Goal: Navigation & Orientation: Find specific page/section

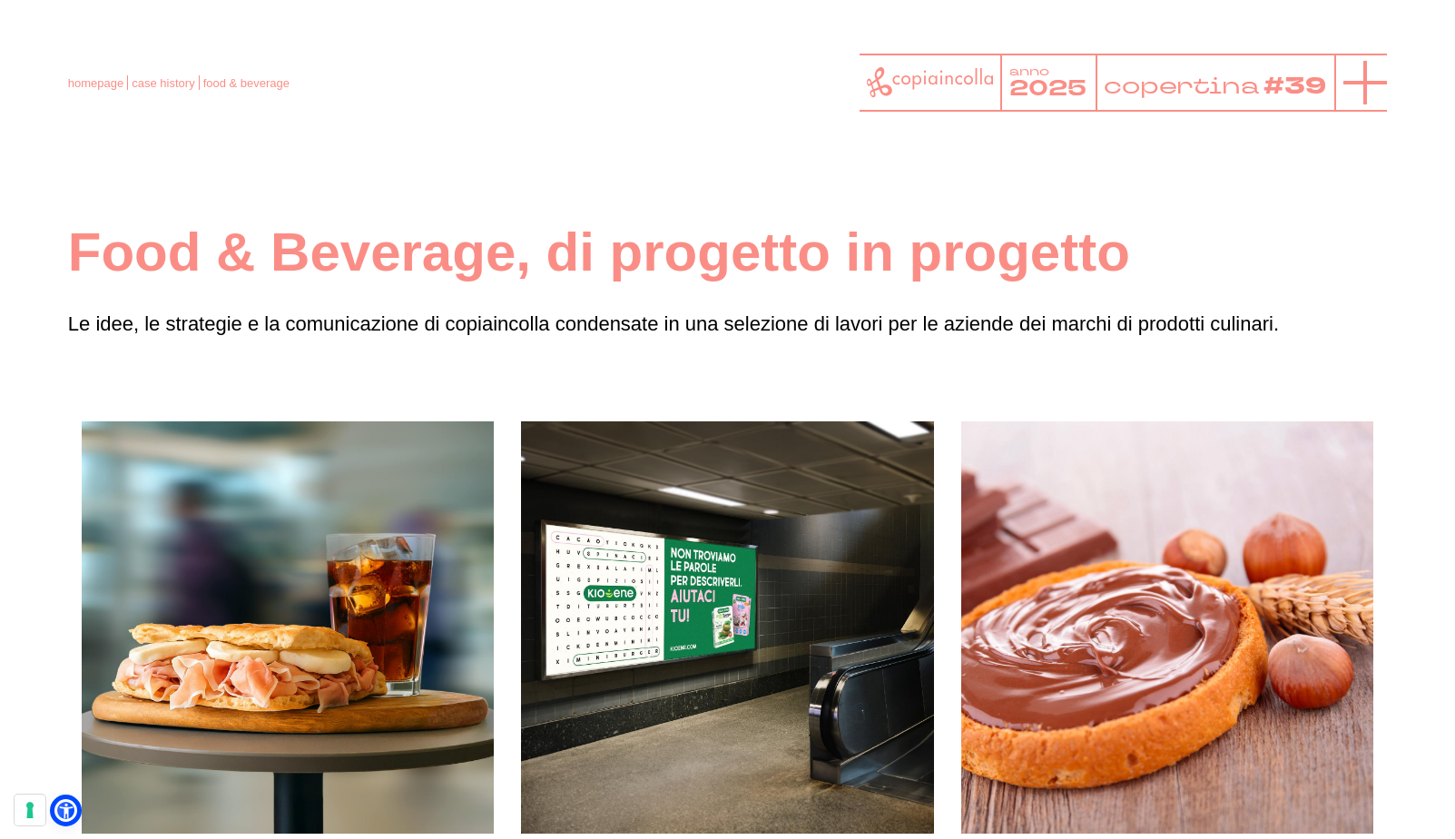
click at [1365, 77] on line at bounding box center [1365, 82] width 0 height 44
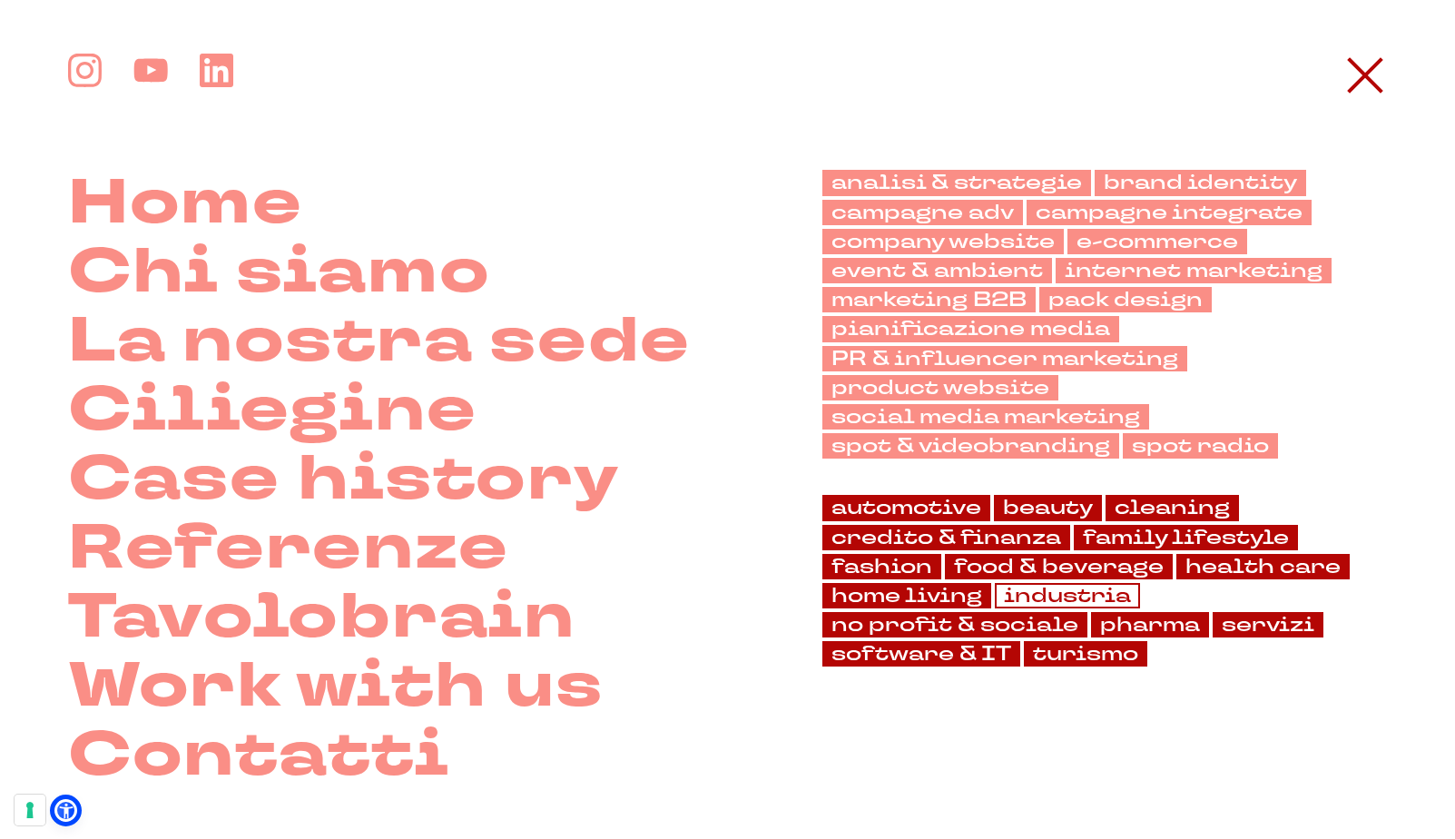
click at [1066, 583] on link "industria" at bounding box center [1068, 596] width 146 height 25
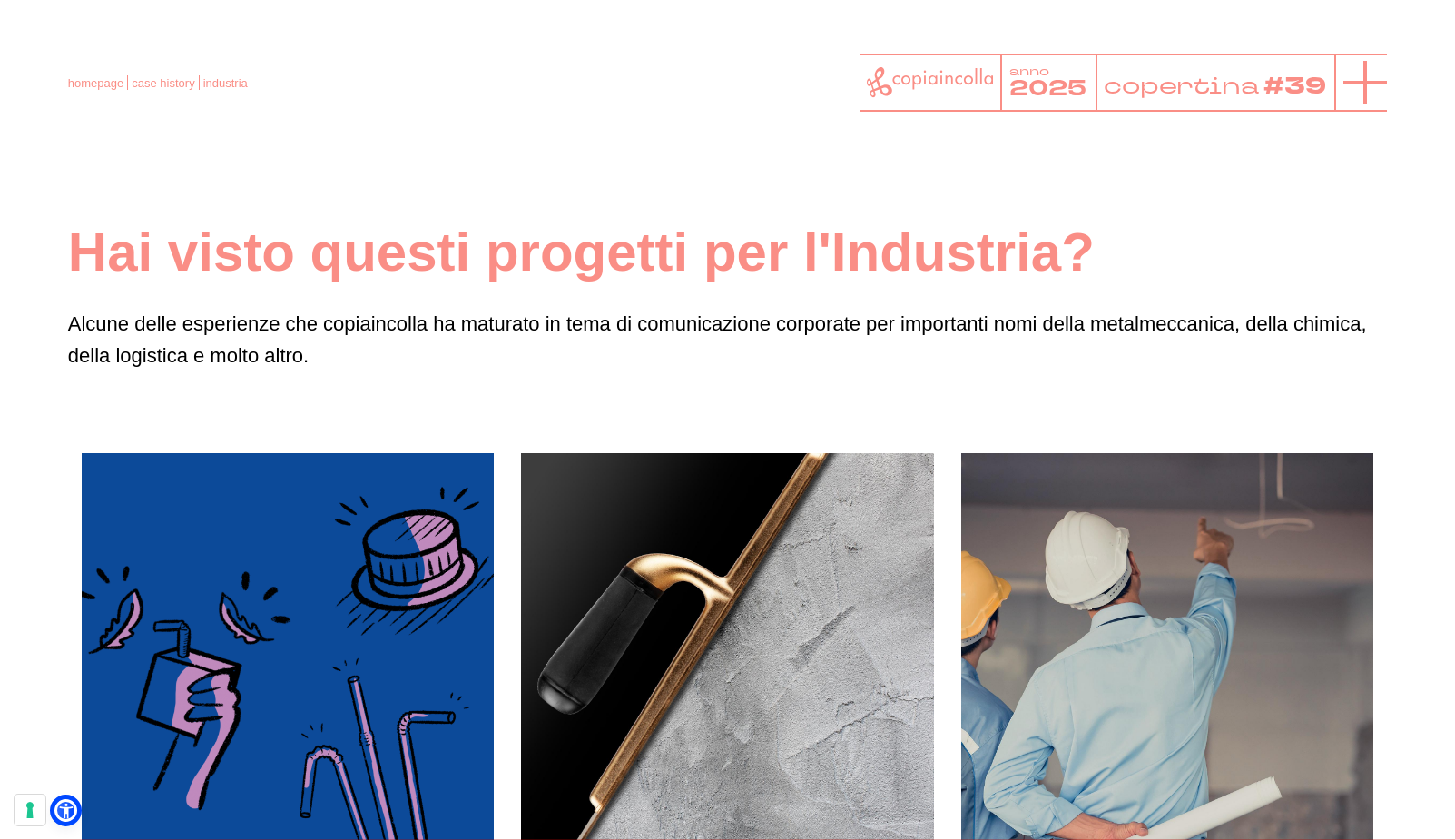
click at [1369, 80] on icon at bounding box center [1365, 82] width 44 height 44
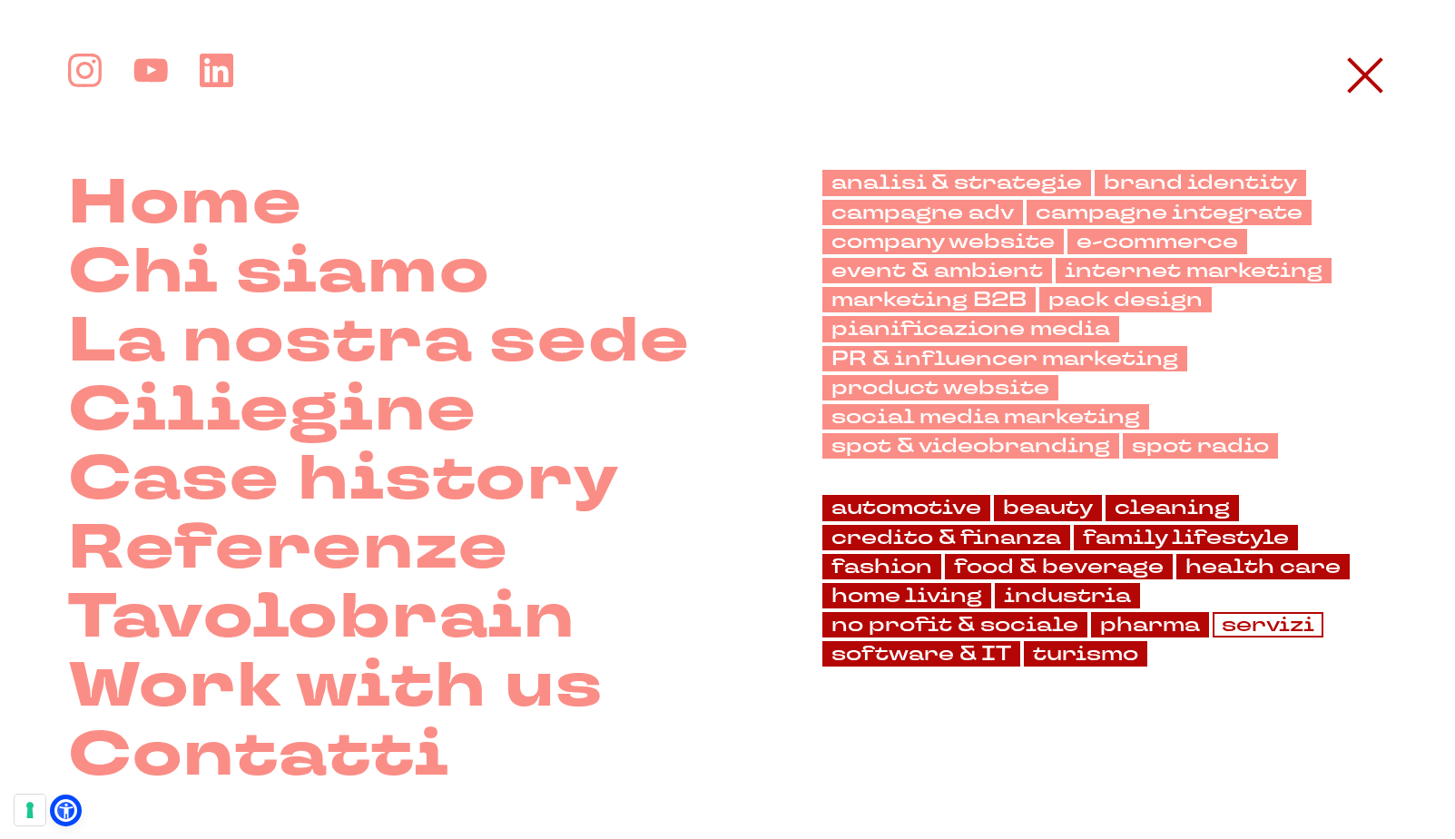
click at [1248, 612] on link "servizi" at bounding box center [1268, 625] width 111 height 25
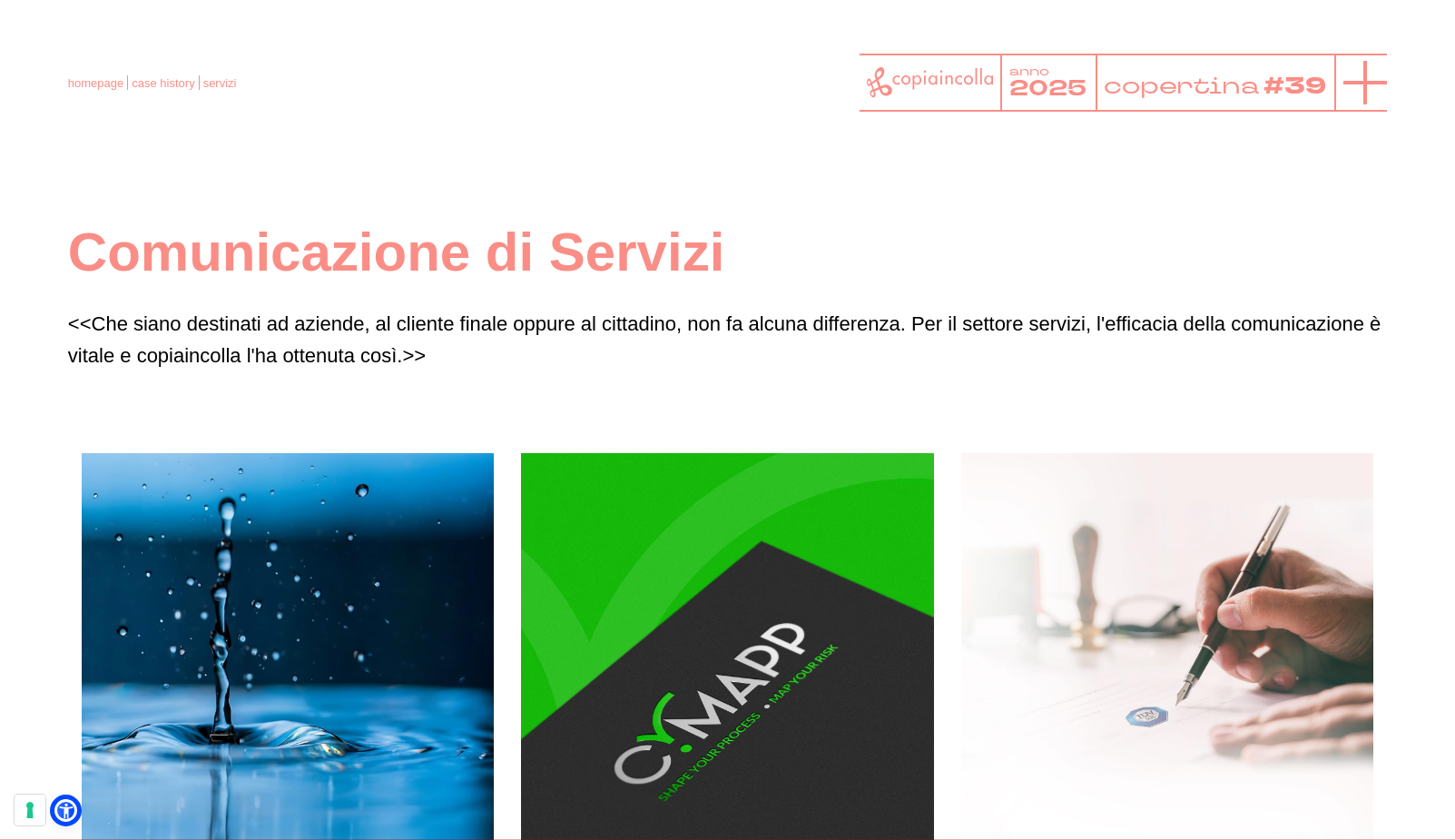
click at [1365, 82] on line at bounding box center [1365, 82] width 44 height 0
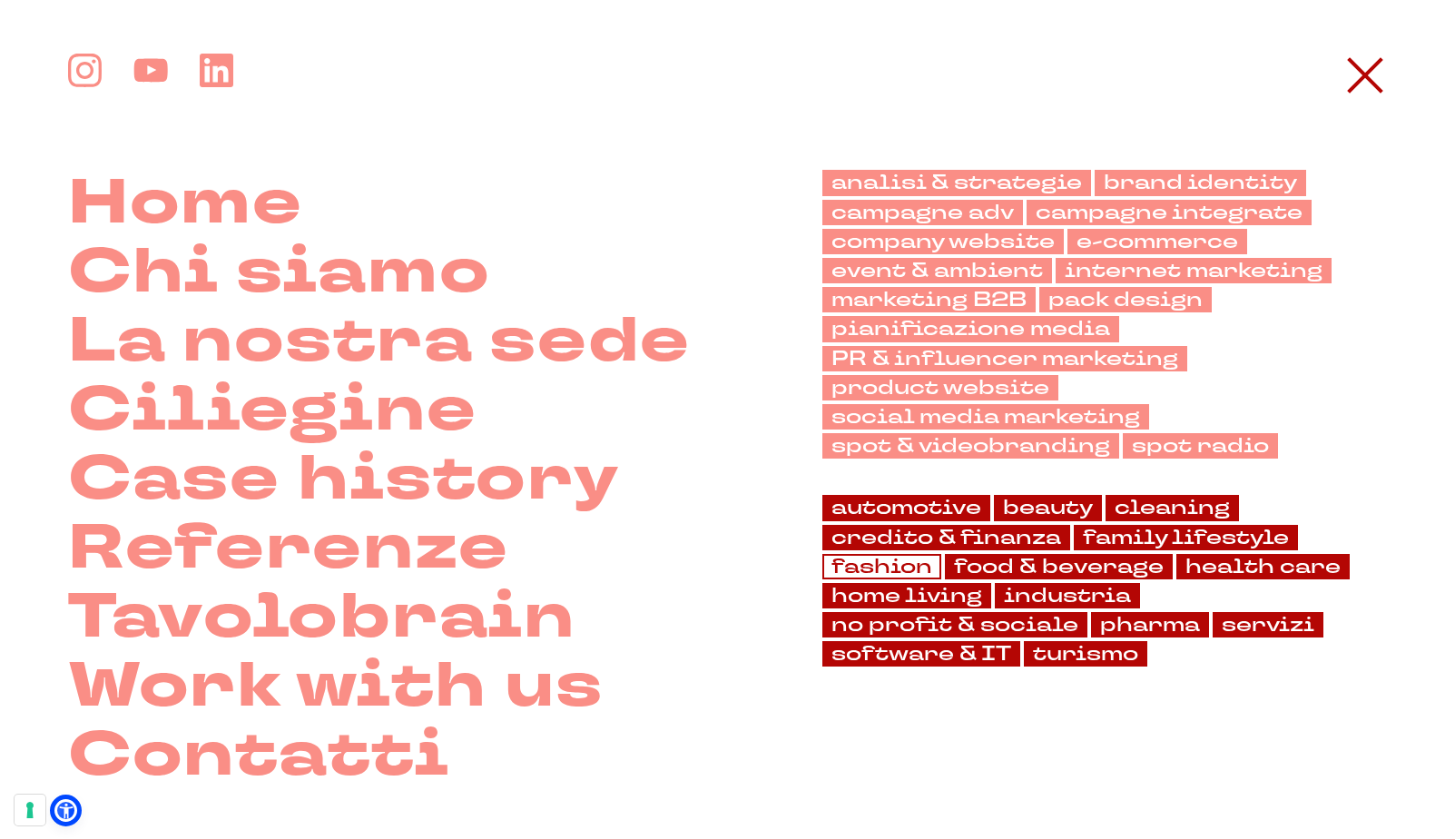
click at [872, 554] on link "fashion" at bounding box center [882, 566] width 119 height 25
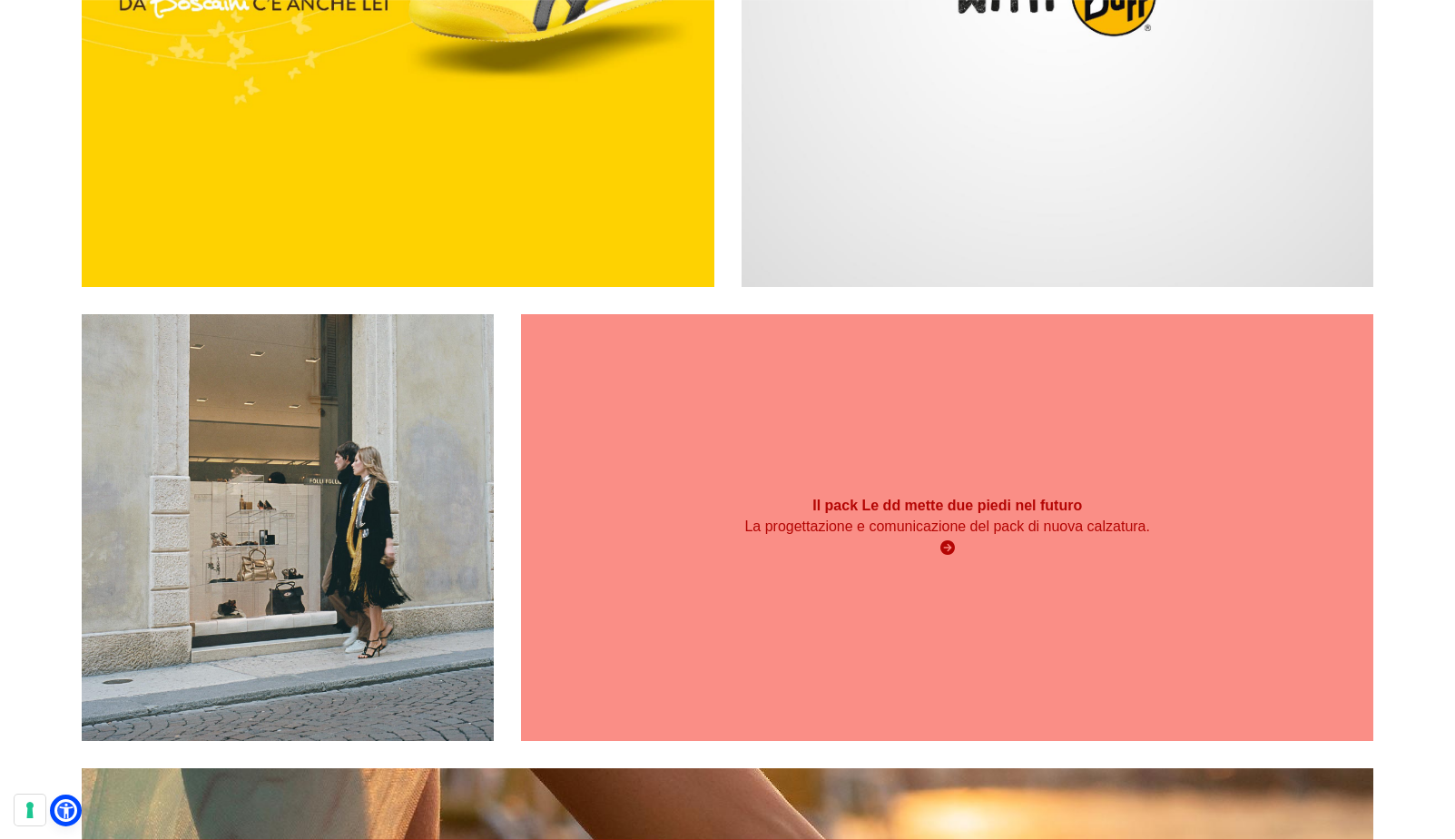
scroll to position [1241, 0]
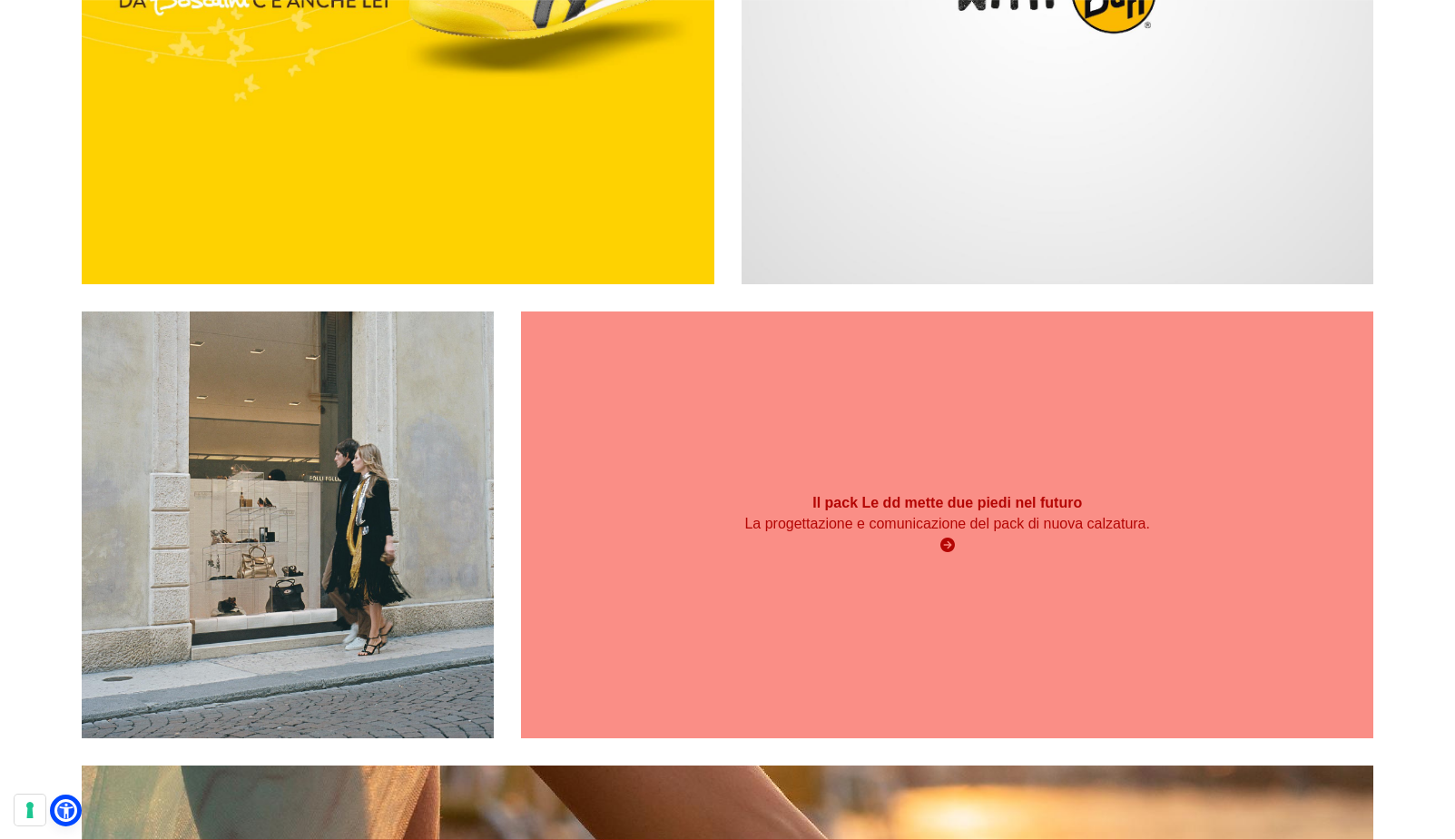
click at [674, 623] on div "Il pack Le dd mette due piedi nel futuro La progettazione e comunicazione del p…" at bounding box center [947, 524] width 853 height 426
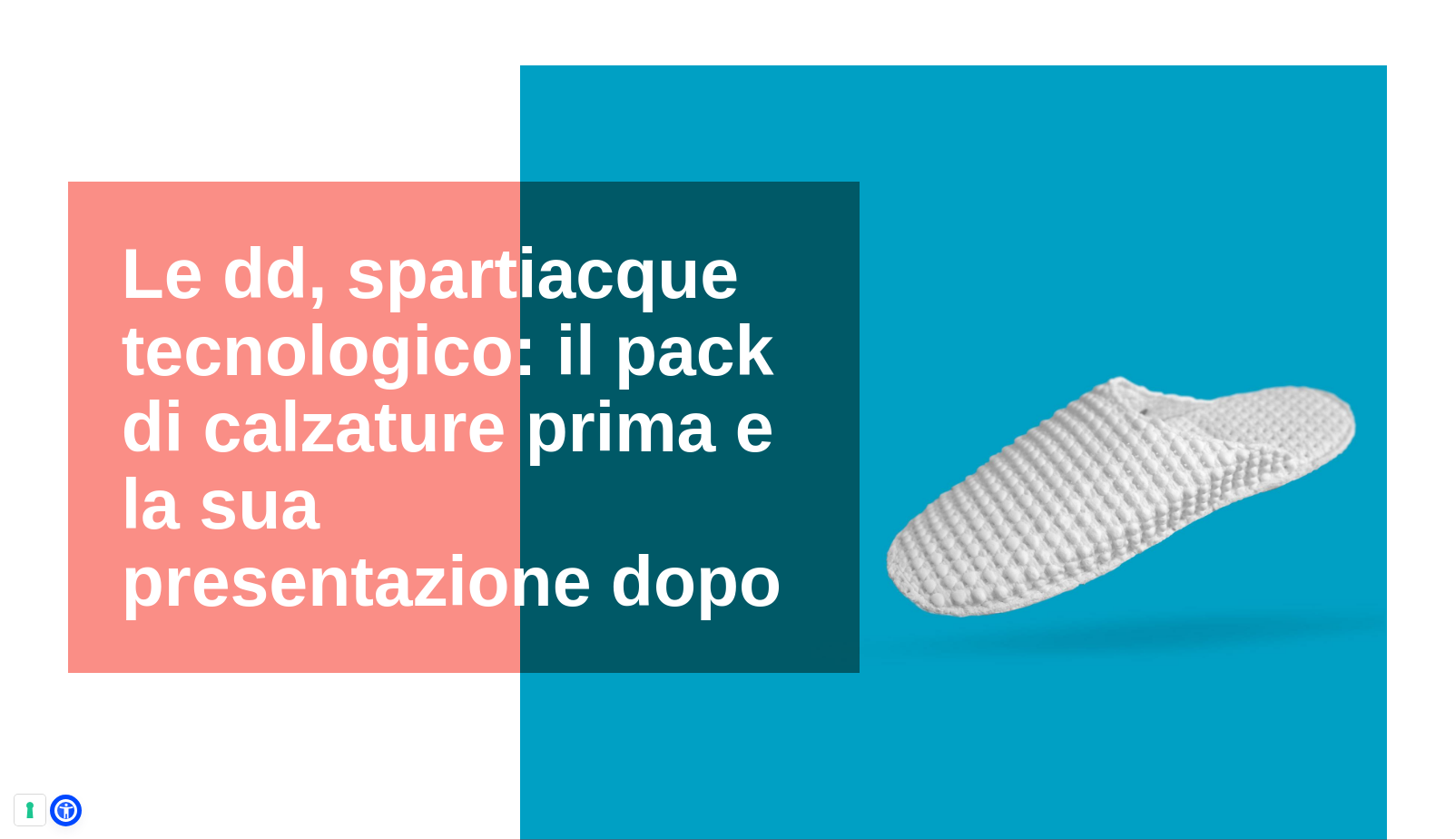
scroll to position [154, 0]
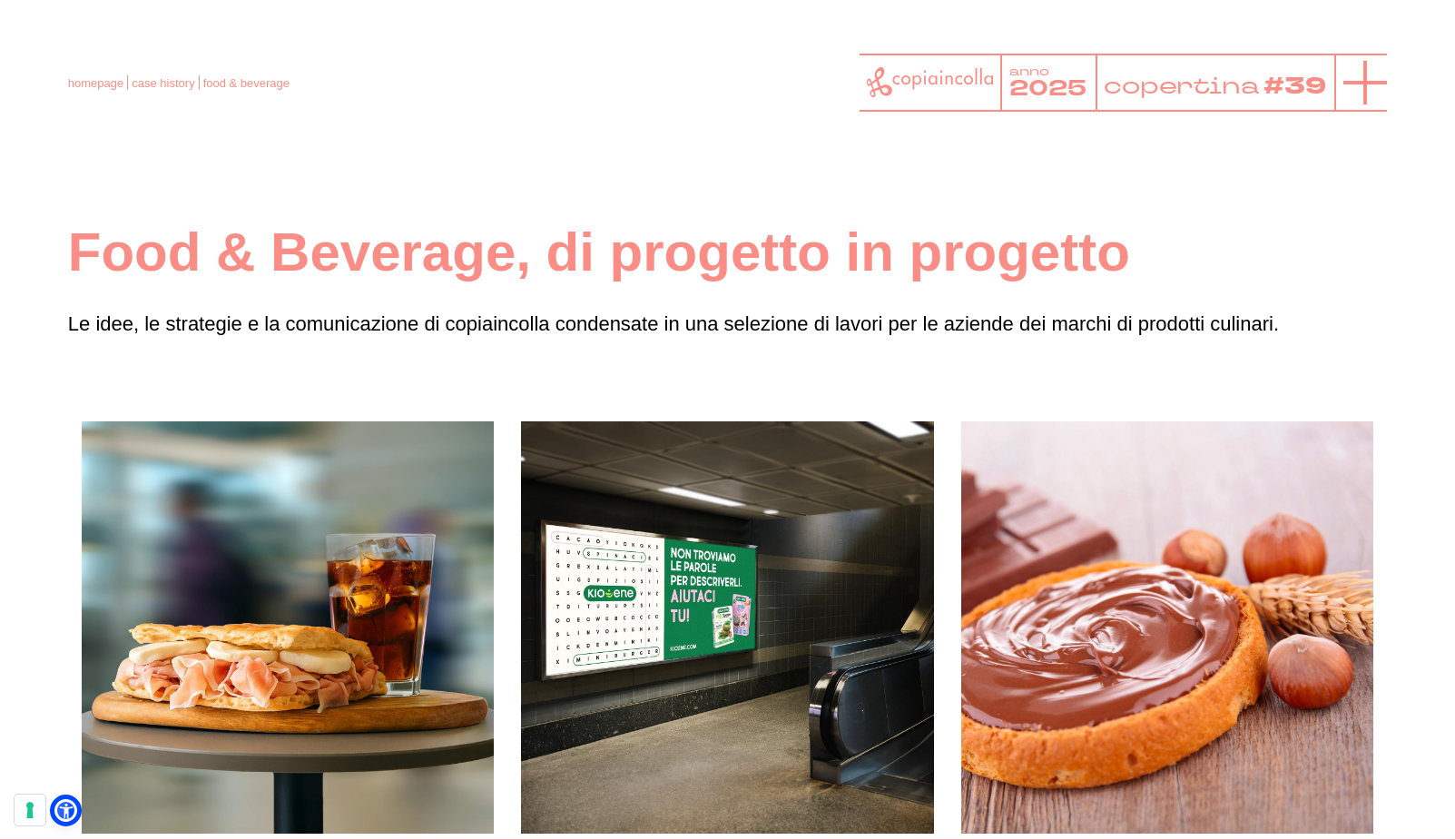
click at [1371, 82] on line at bounding box center [1365, 82] width 44 height 0
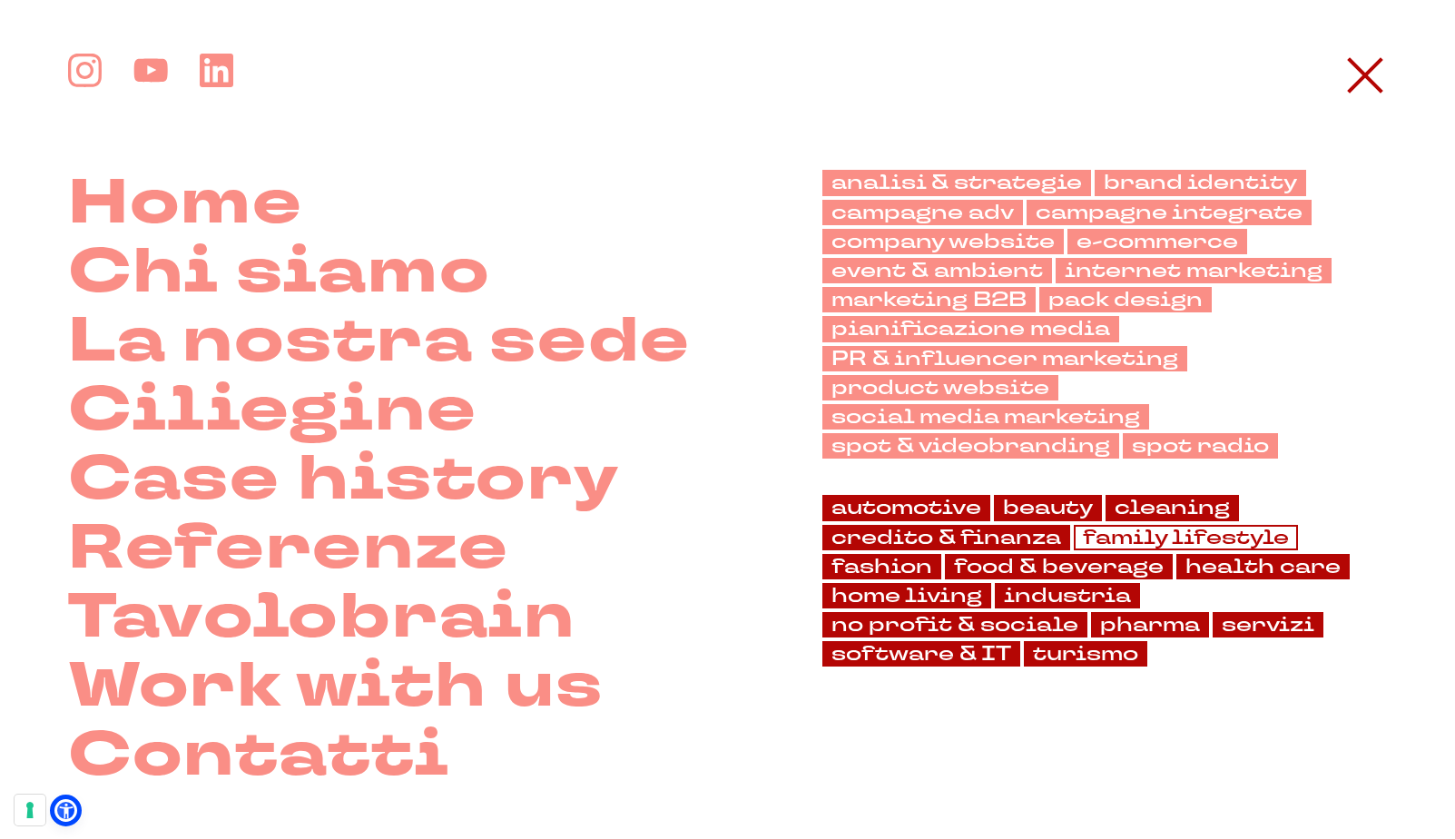
click at [1095, 525] on link "family lifestyle" at bounding box center [1185, 537] width 224 height 25
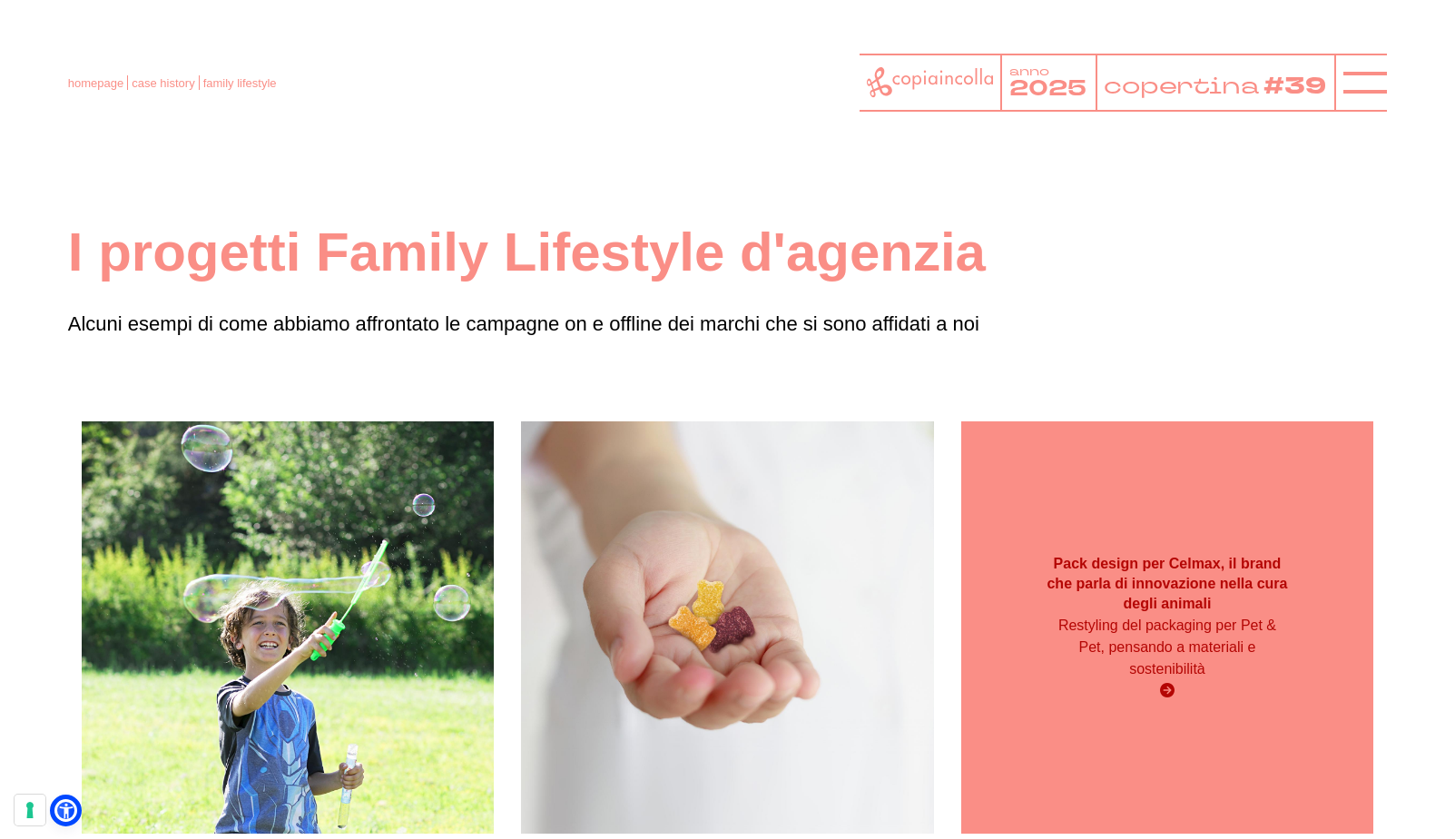
click at [1102, 692] on div "Restyling del packaging per Pet & Pet, pensando a materiali e sostenibilità" at bounding box center [1167, 658] width 247 height 87
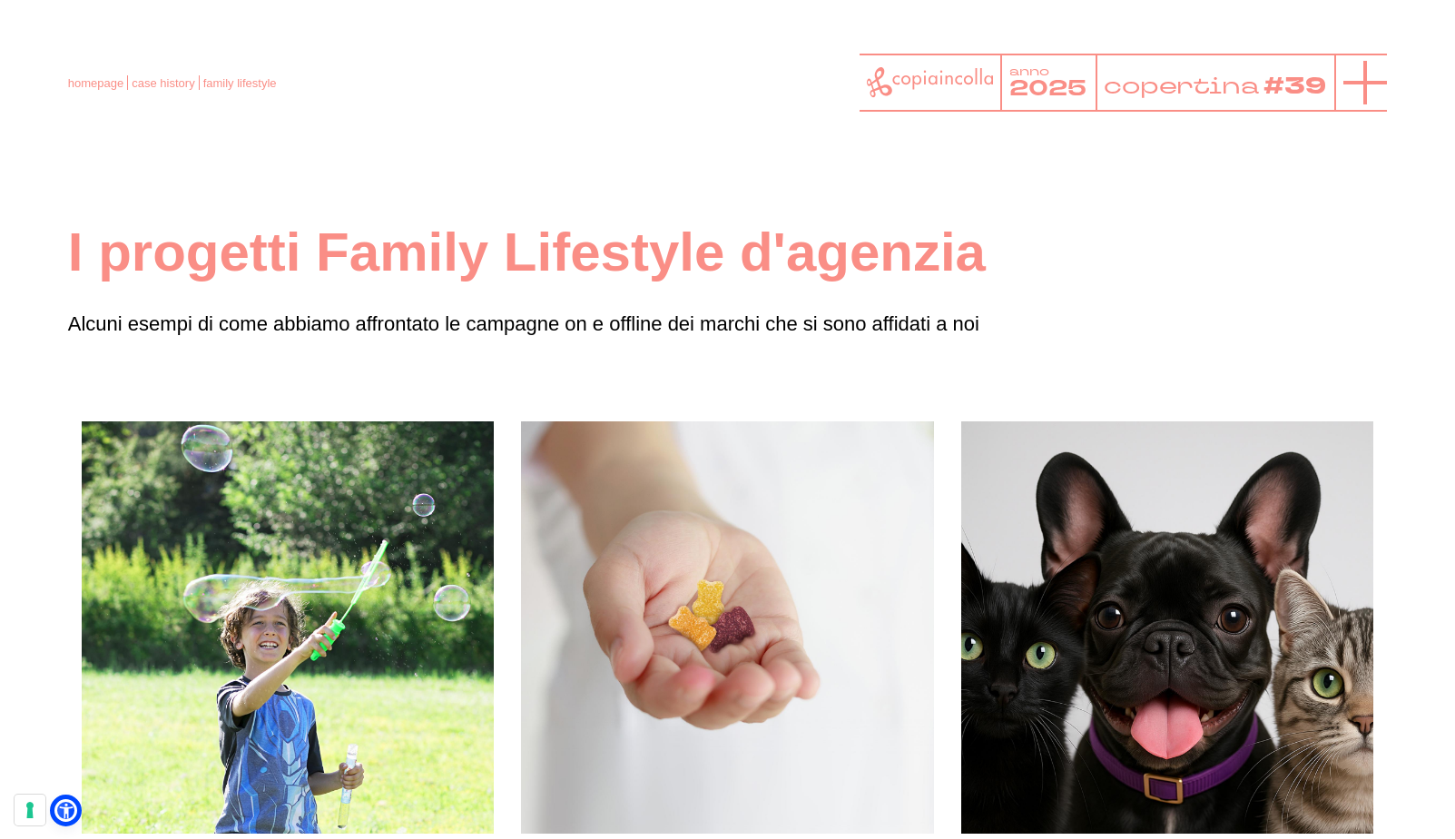
click at [1383, 72] on icon at bounding box center [1365, 82] width 44 height 44
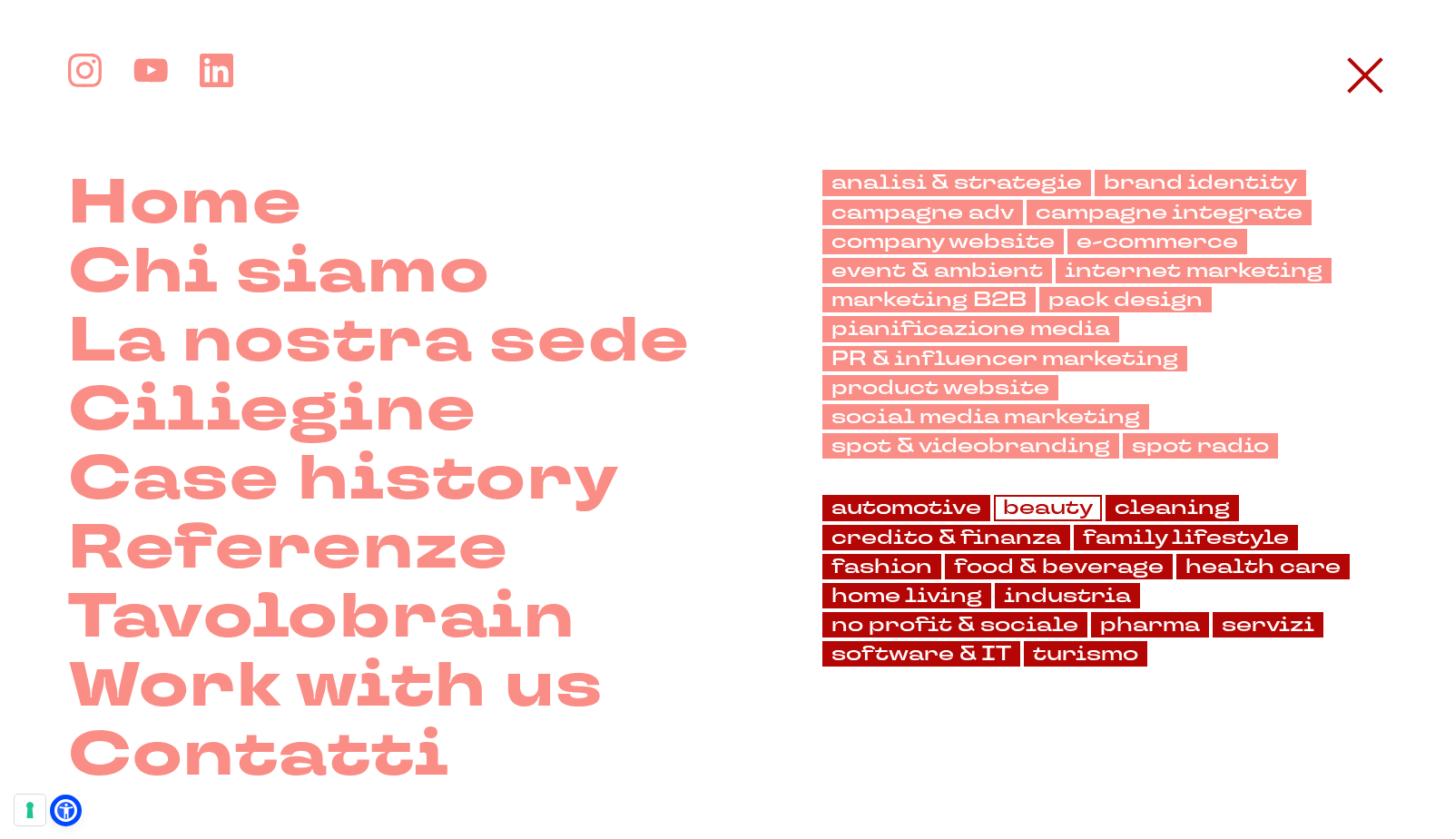
click at [1093, 495] on link "beauty" at bounding box center [1048, 507] width 108 height 25
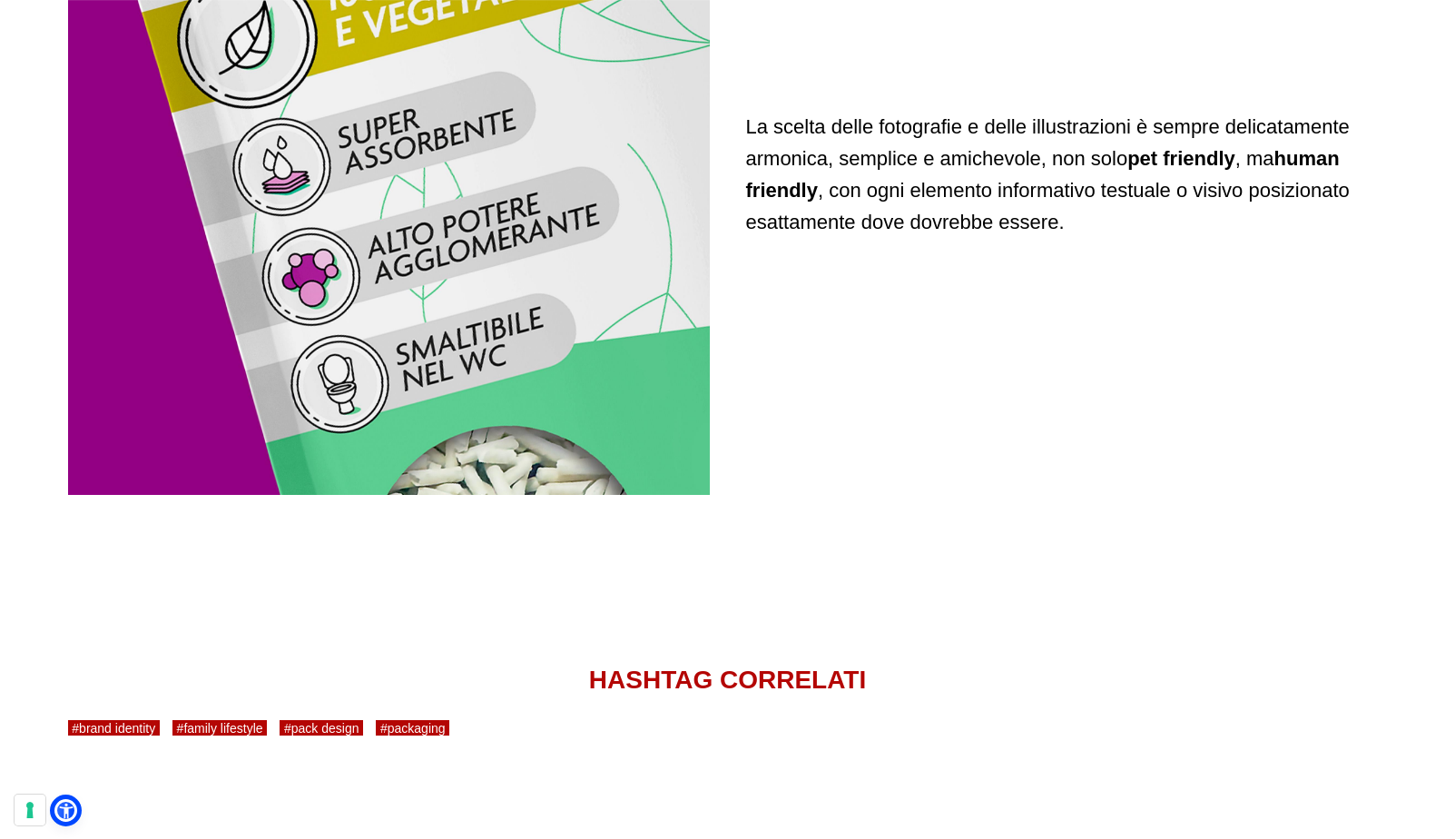
scroll to position [4553, 0]
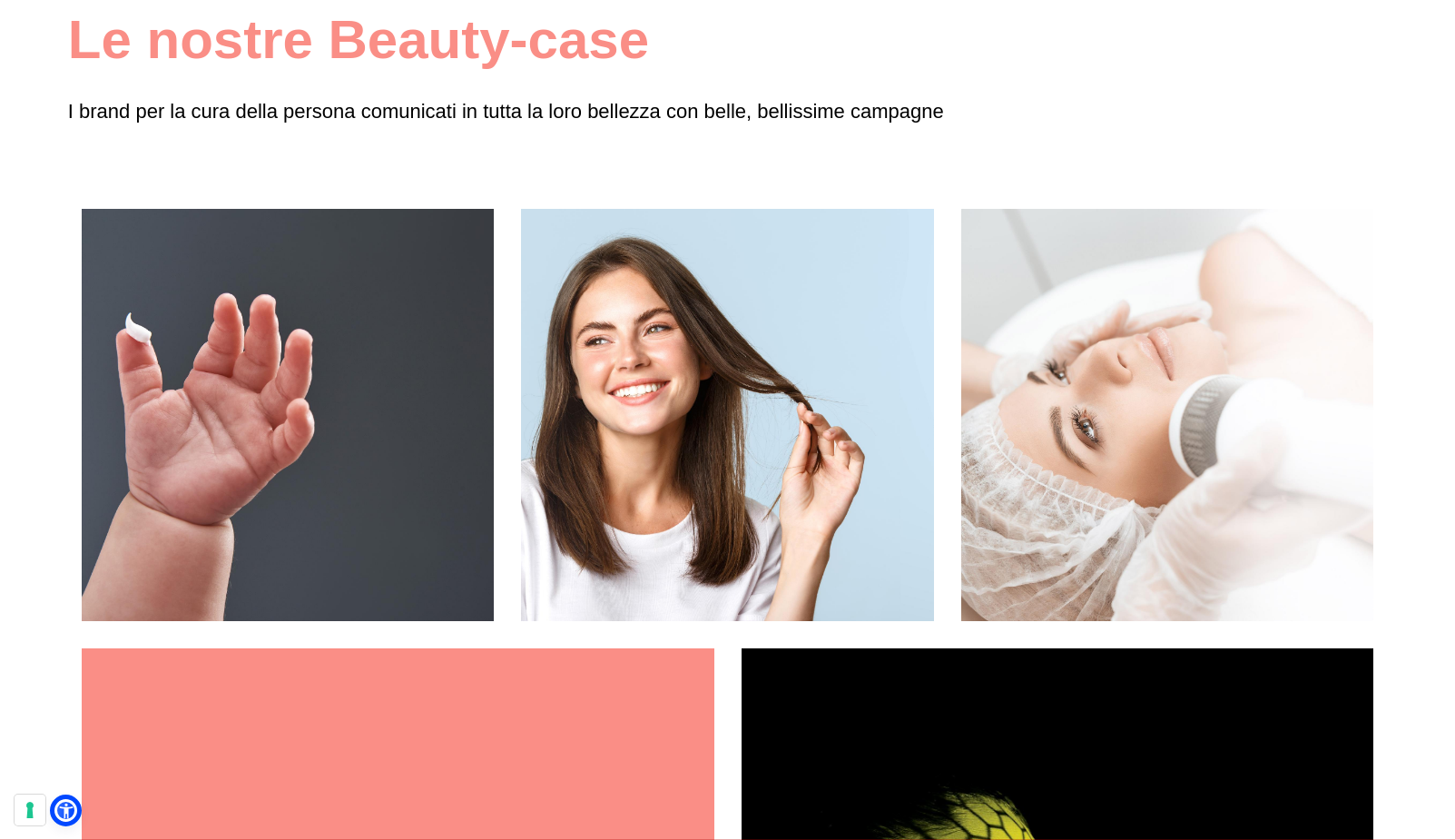
scroll to position [218, 0]
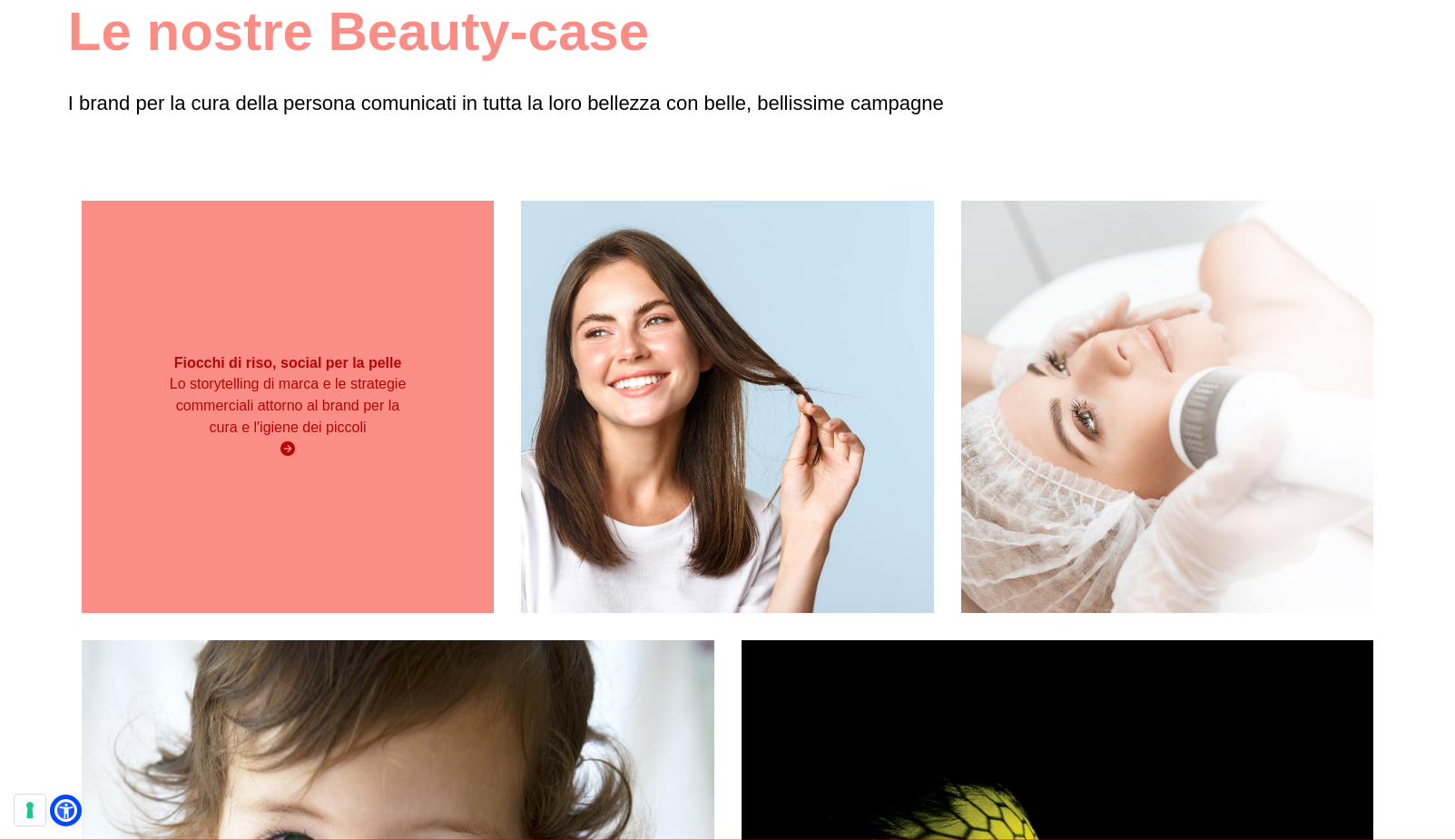
click at [274, 321] on div "Fiocchi di riso, social per la pelle Lo storytelling di marca e le strategie co…" at bounding box center [287, 406] width 412 height 412
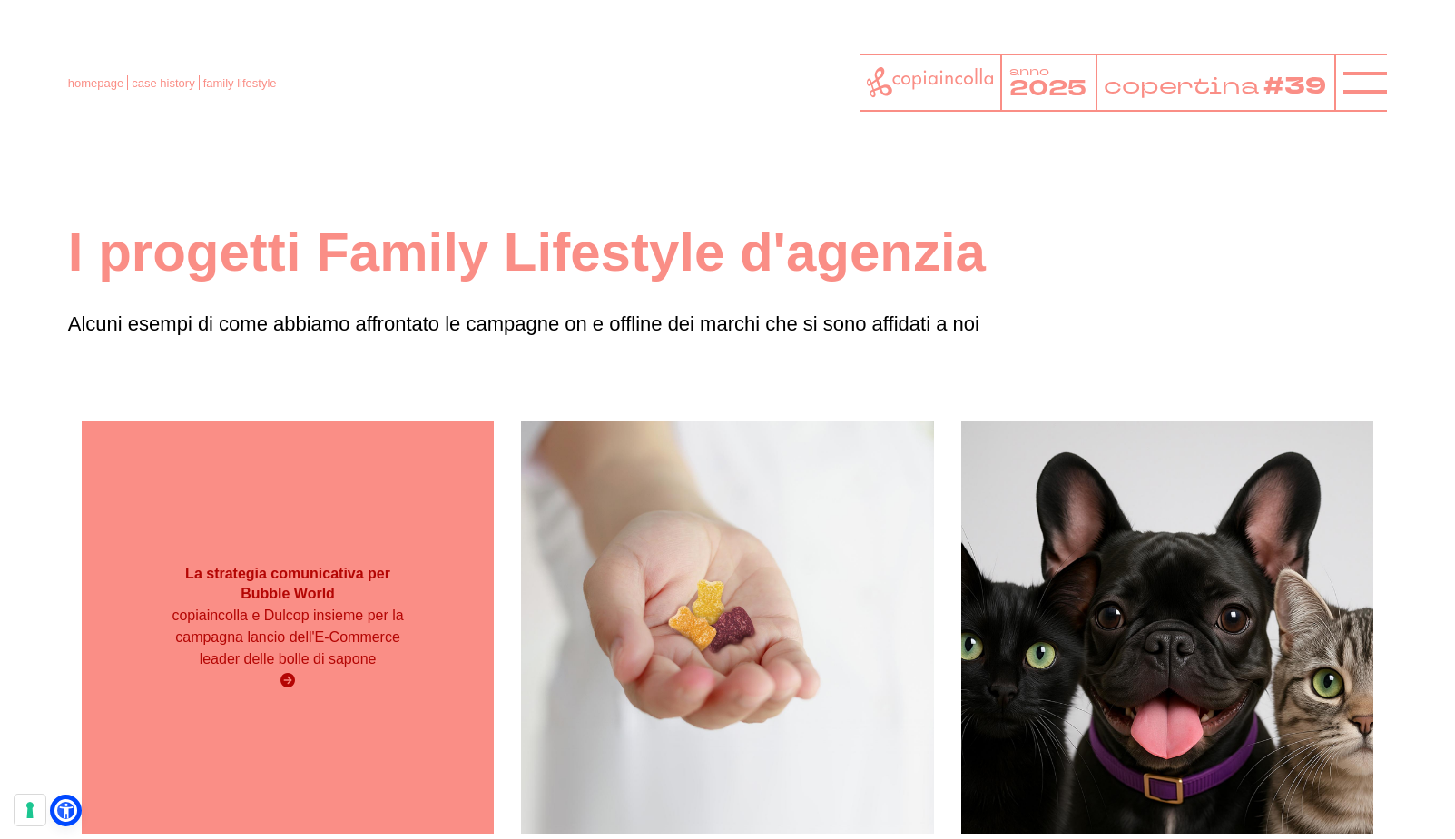
click at [325, 604] on p "copiaincolla e Dulcop insieme per la campagna lancio dell'E-Commerce leader del…" at bounding box center [287, 636] width 247 height 65
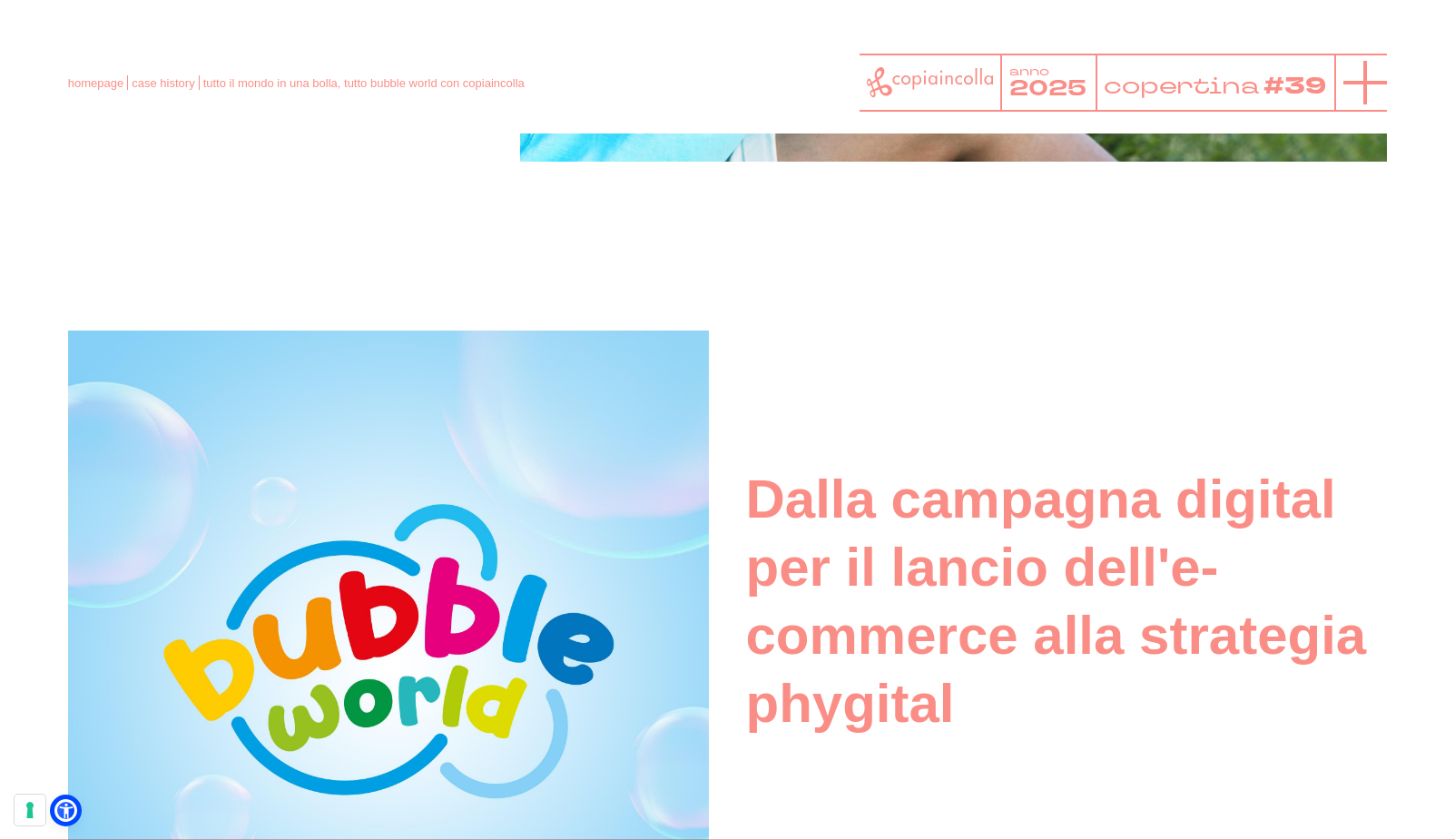
scroll to position [923, 0]
click at [1365, 86] on line at bounding box center [1365, 82] width 0 height 44
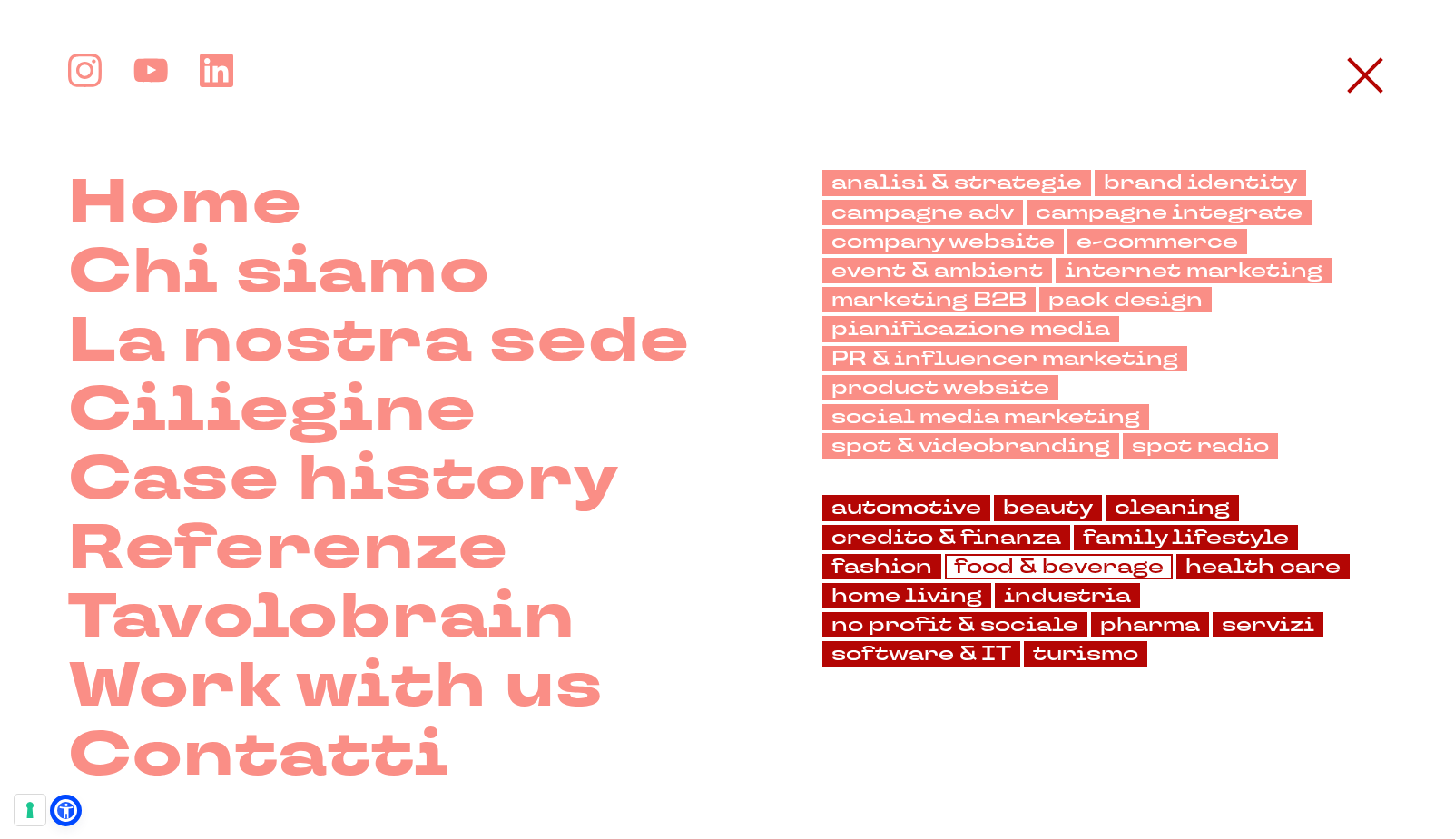
click at [1042, 554] on link "food & beverage" at bounding box center [1058, 566] width 228 height 25
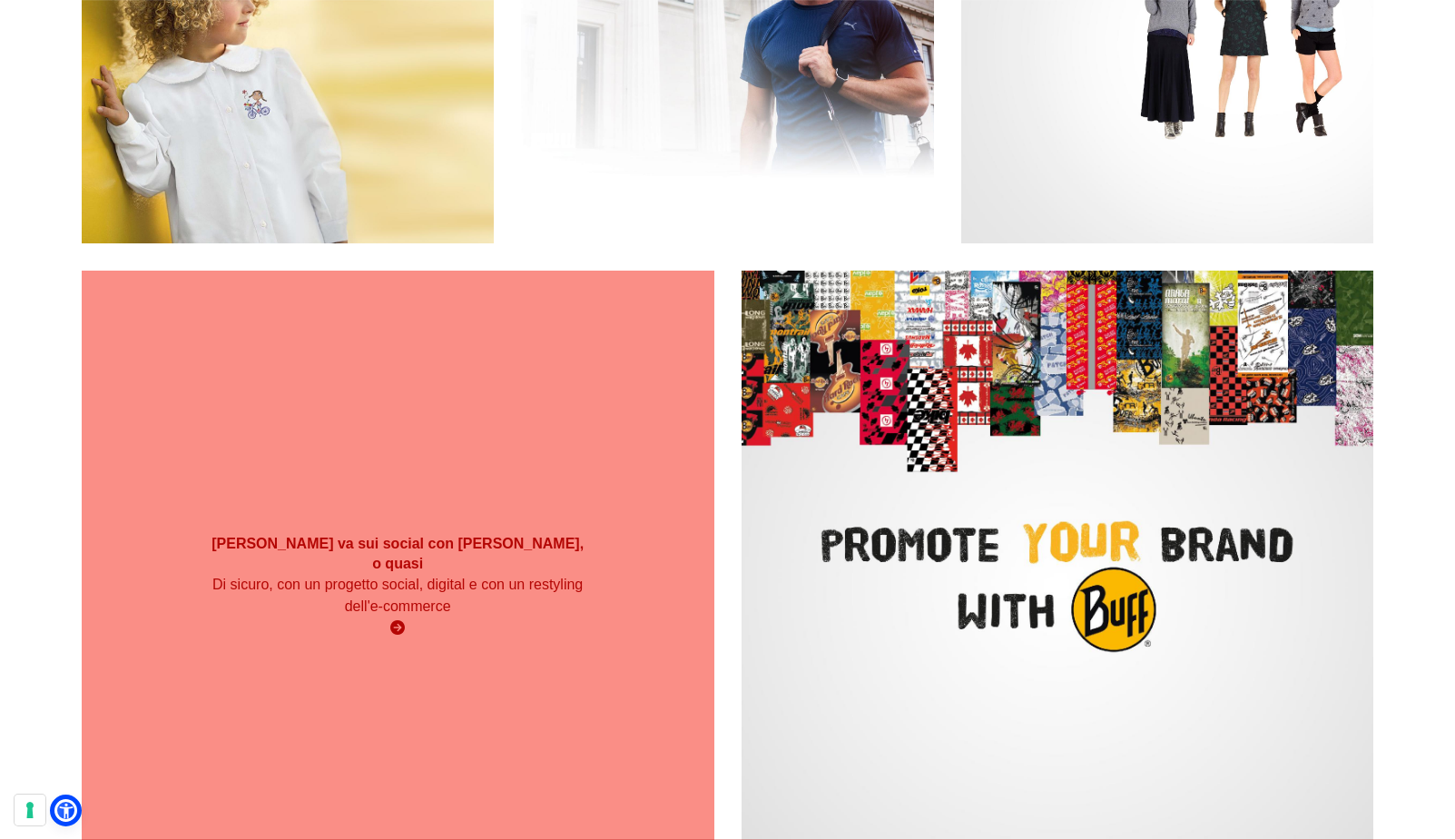
scroll to position [625, 0]
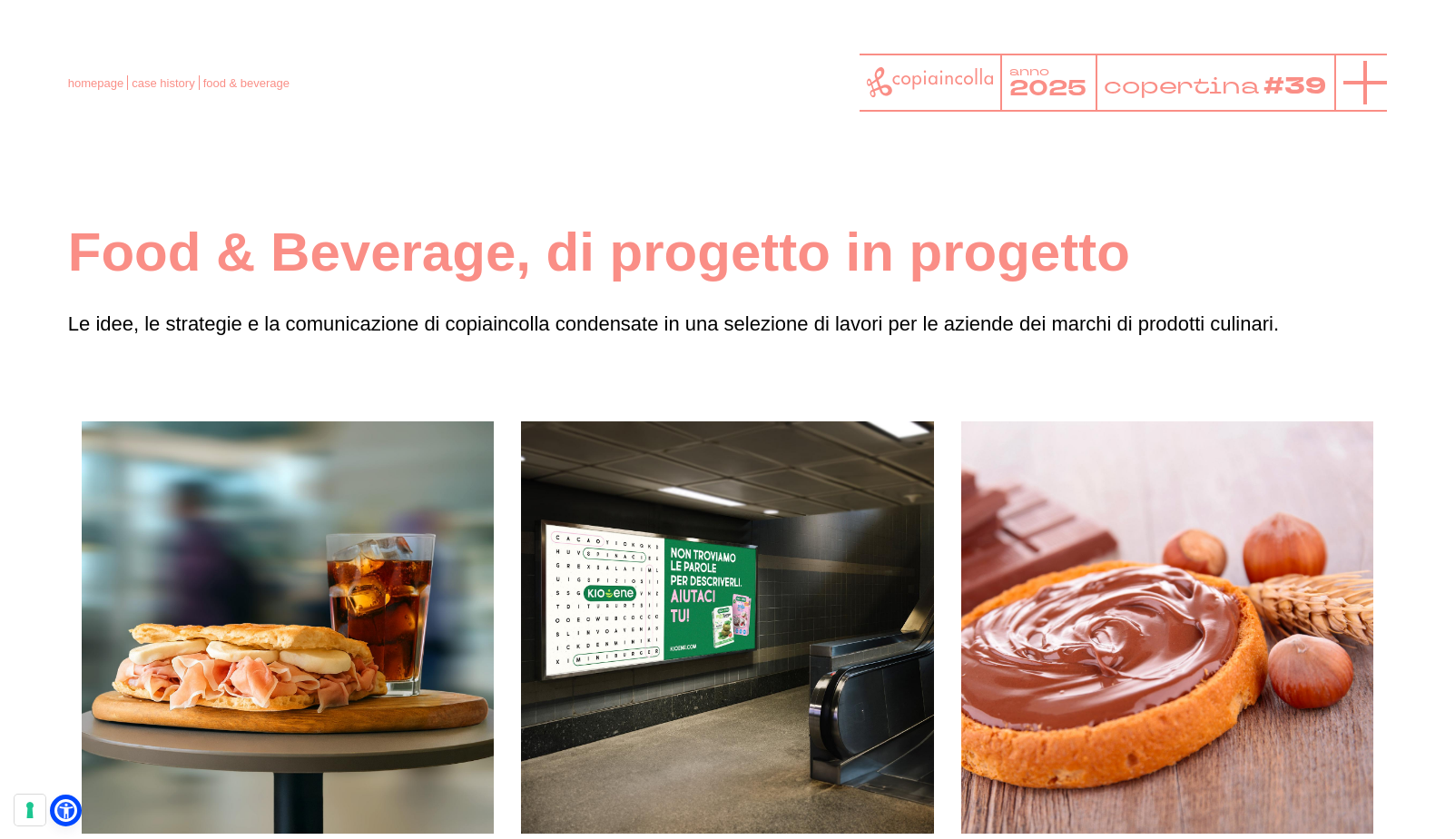
click at [1370, 79] on icon at bounding box center [1365, 82] width 44 height 44
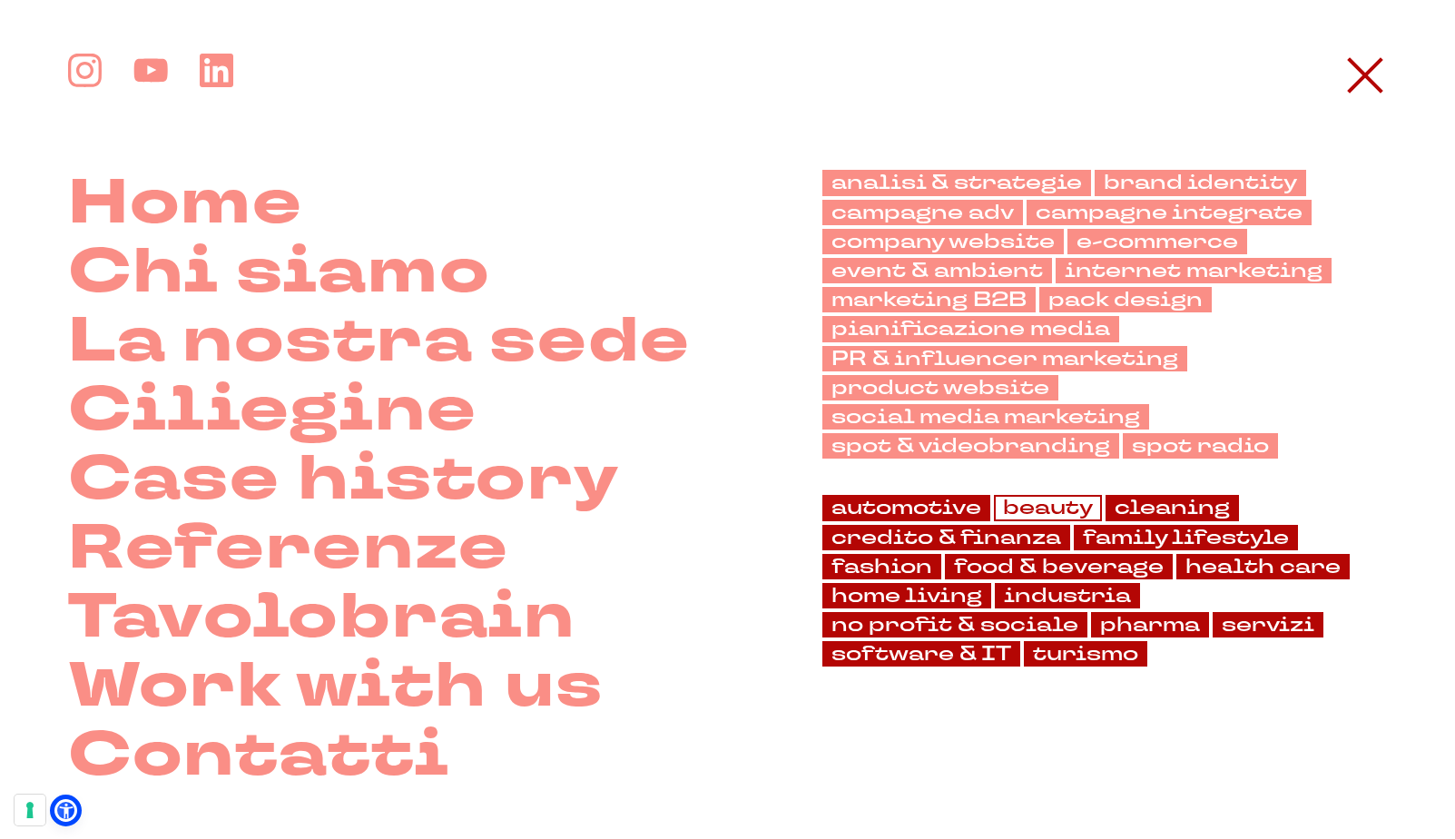
click at [1030, 495] on link "beauty" at bounding box center [1048, 507] width 108 height 25
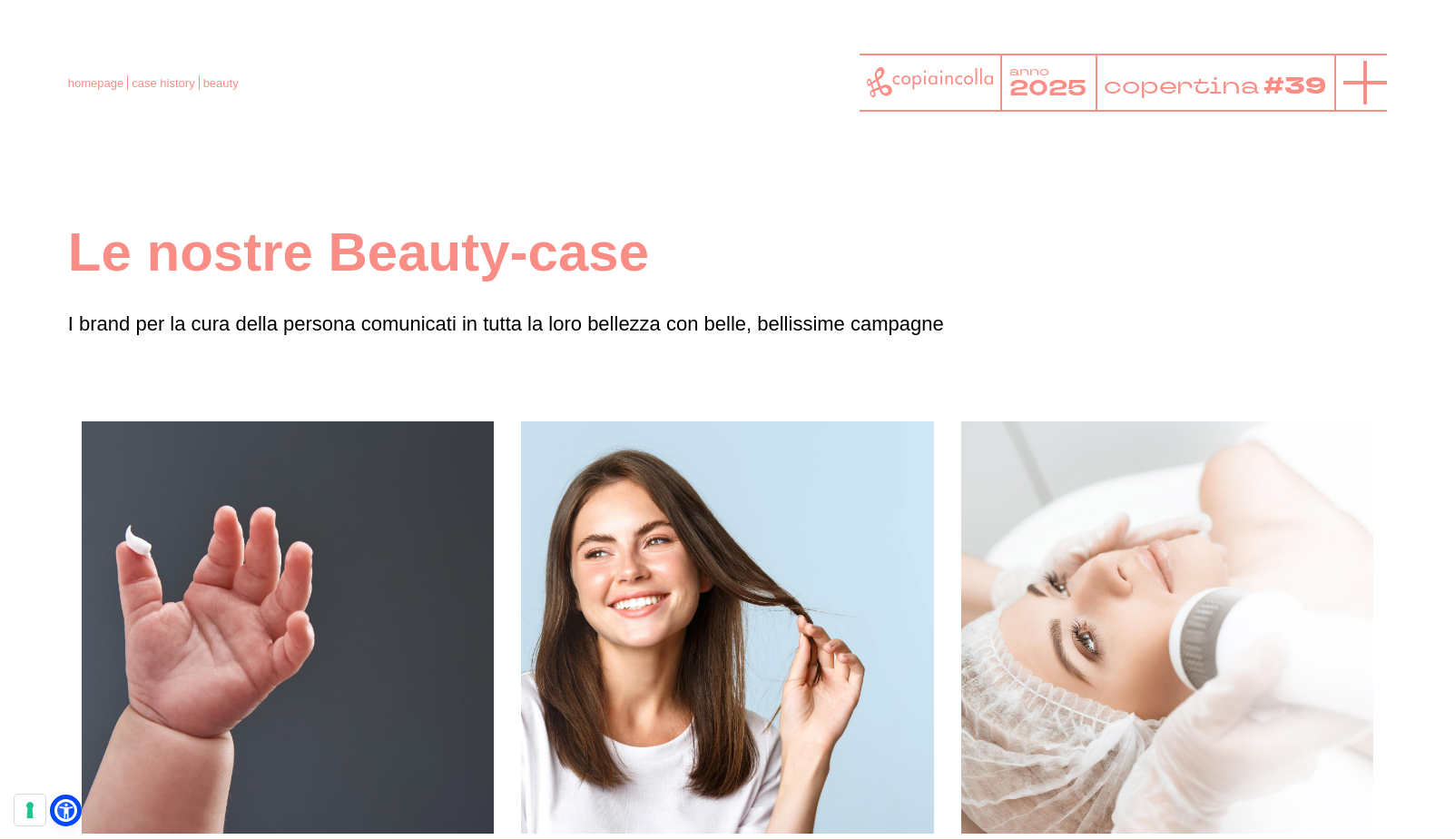
click at [1350, 85] on icon at bounding box center [1365, 82] width 44 height 44
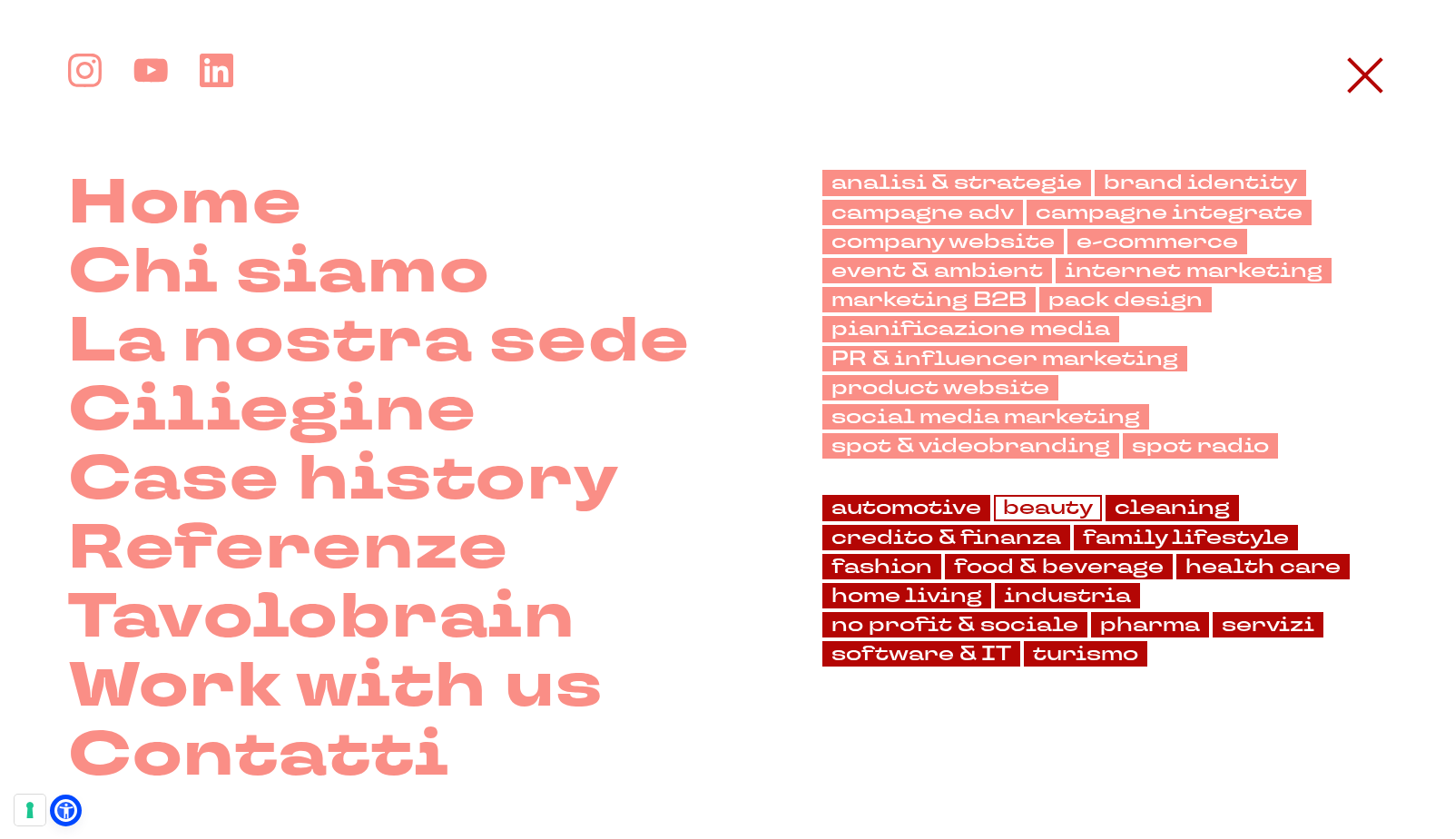
click at [1052, 495] on link "beauty" at bounding box center [1048, 507] width 108 height 25
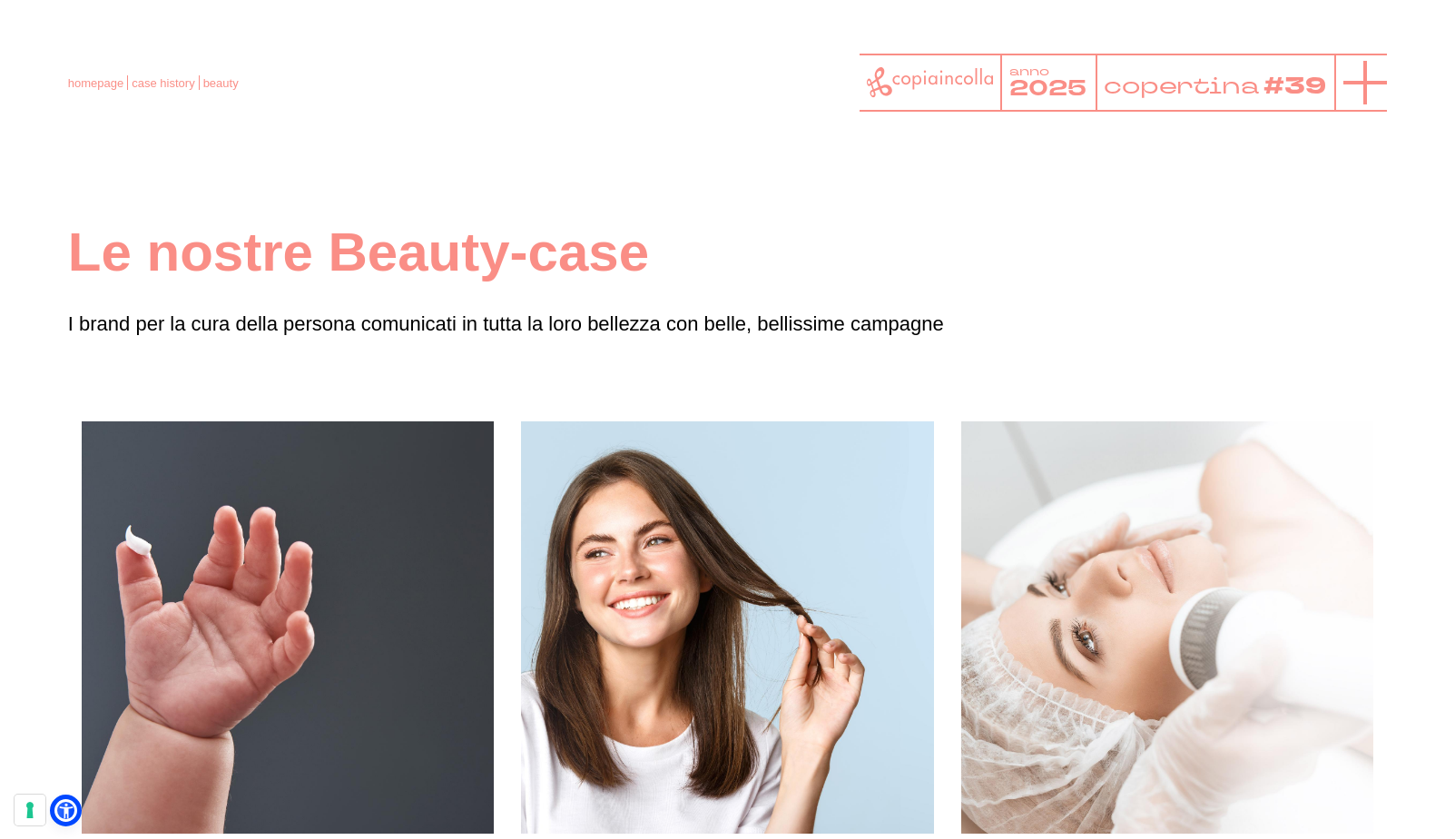
click at [1349, 82] on line at bounding box center [1365, 82] width 44 height 0
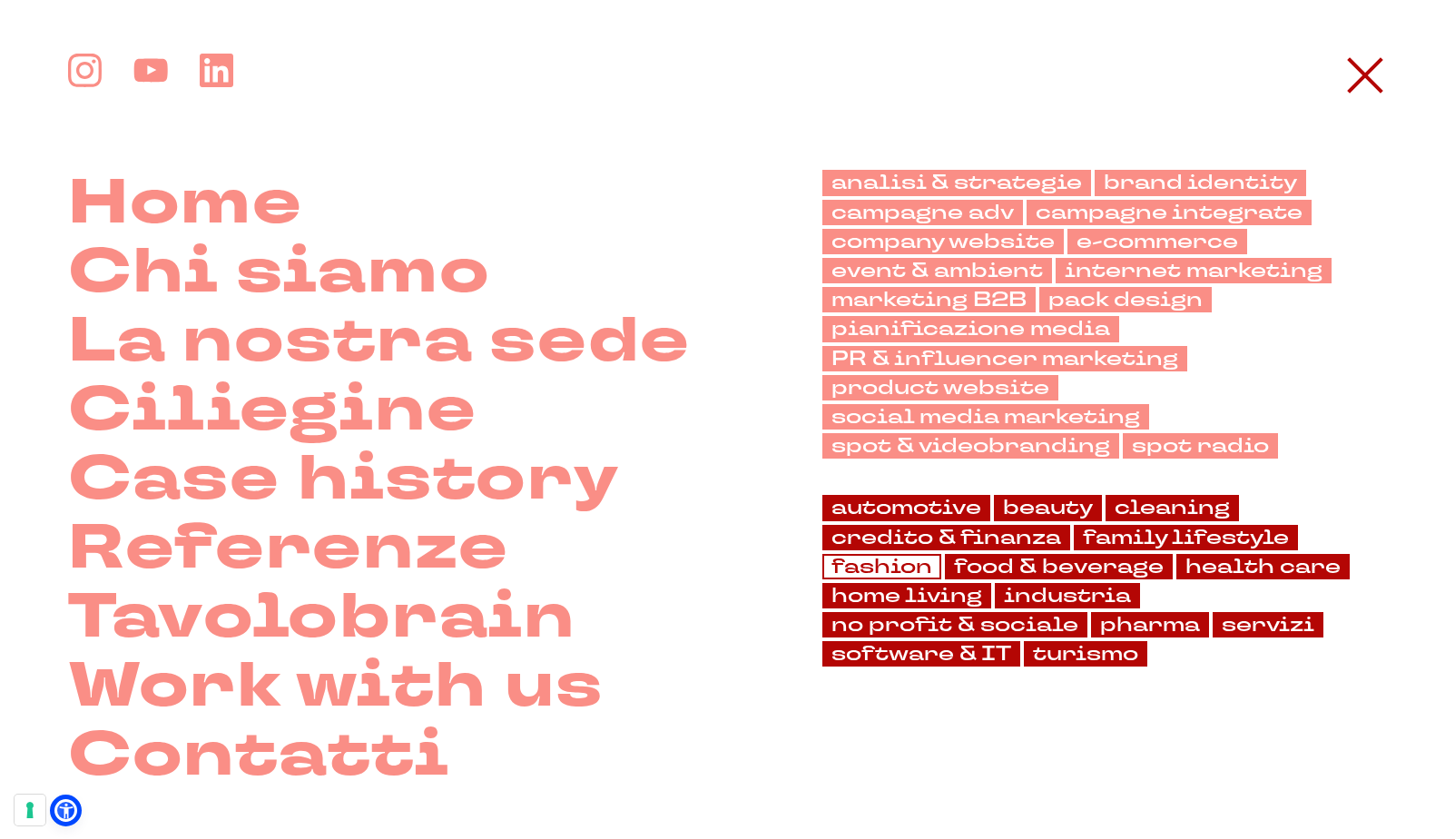
click at [887, 554] on link "fashion" at bounding box center [882, 566] width 119 height 25
